Goal: Transaction & Acquisition: Purchase product/service

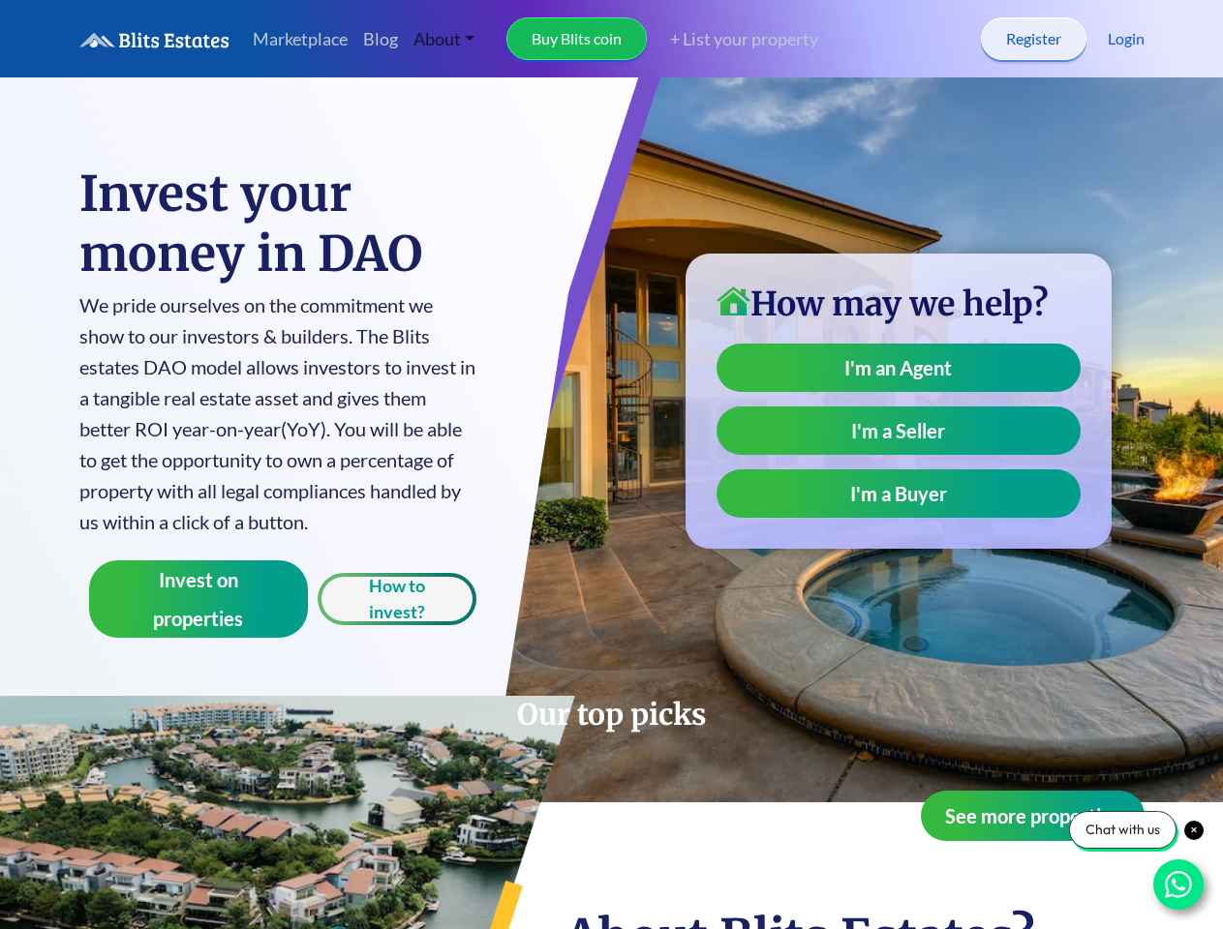
click at [444, 39] on link "About" at bounding box center [444, 39] width 77 height 42
click at [578, 39] on link "Buy Blits coin" at bounding box center [576, 38] width 140 height 43
click at [736, 39] on link "+ List your property" at bounding box center [732, 39] width 171 height 26
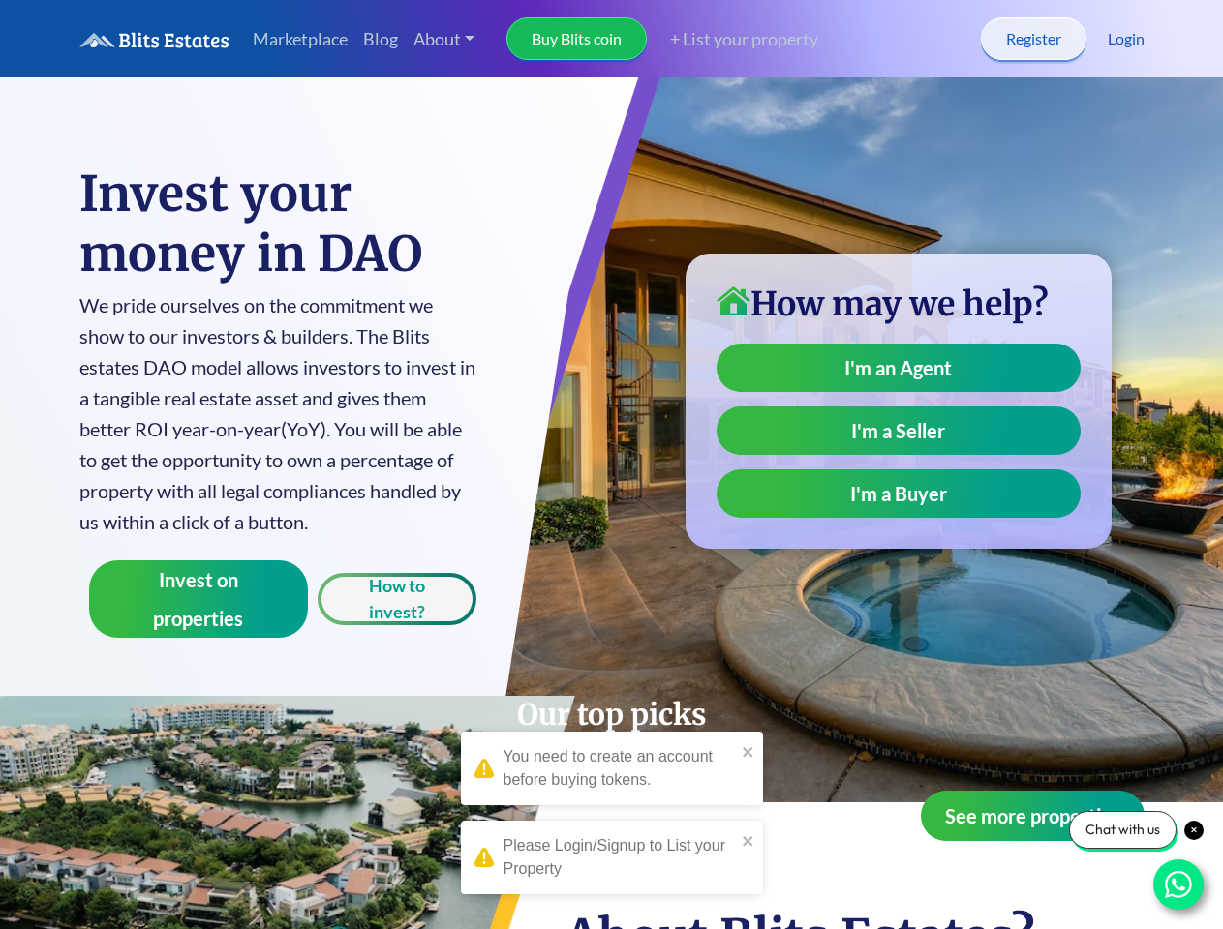
click at [198, 599] on button "Invest on properties" at bounding box center [199, 598] width 220 height 77
click at [612, 762] on div "You need to create an account before buying tokens." at bounding box center [619, 768] width 232 height 46
